Goal: Task Accomplishment & Management: Use online tool/utility

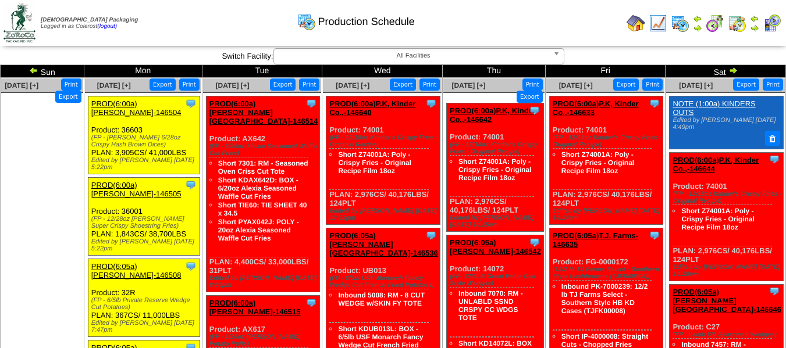
click at [38, 73] on img at bounding box center [33, 70] width 9 height 9
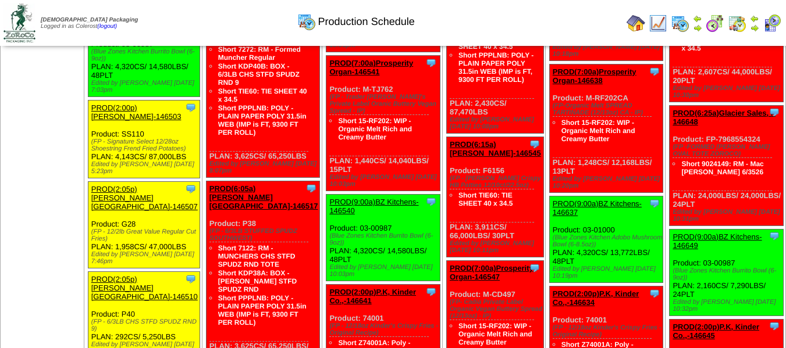
scroll to position [523, 0]
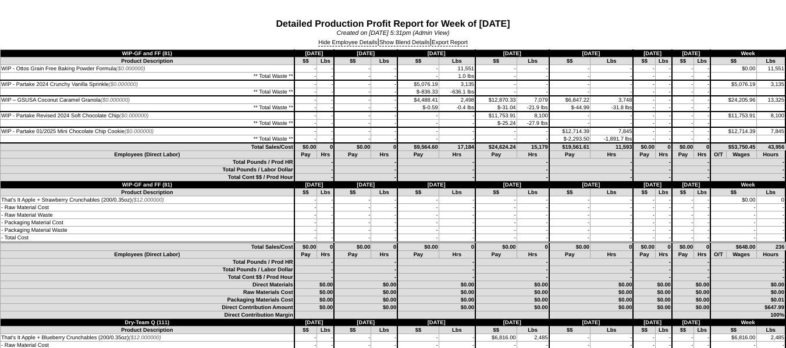
scroll to position [174, 0]
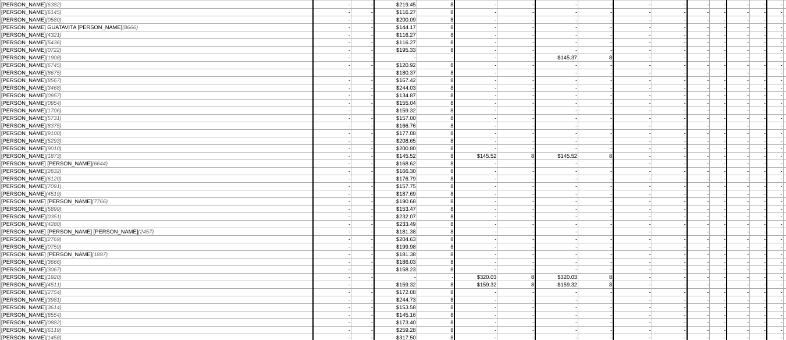
scroll to position [5756, 0]
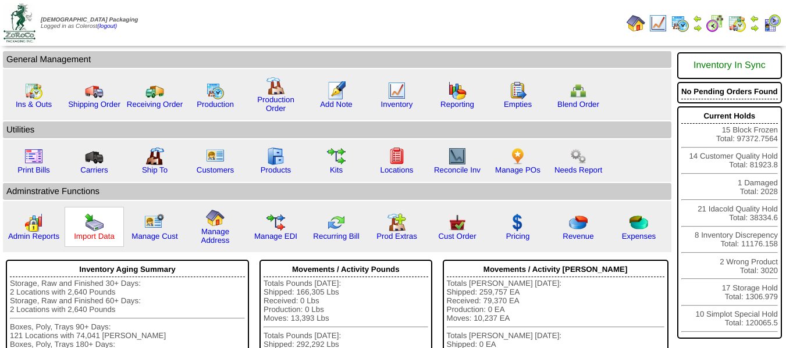
click at [105, 240] on link "Import Data" at bounding box center [94, 236] width 41 height 9
